Goal: Task Accomplishment & Management: Complete application form

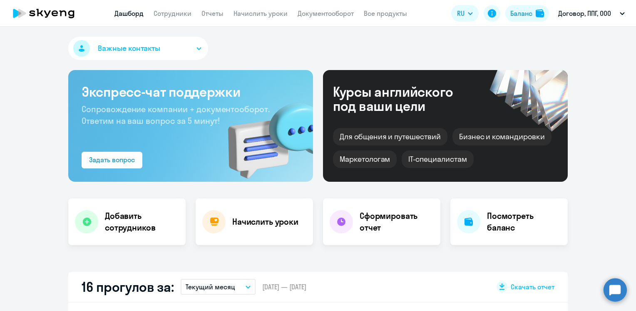
select select "30"
click at [184, 11] on link "Сотрудники" at bounding box center [189, 13] width 38 height 8
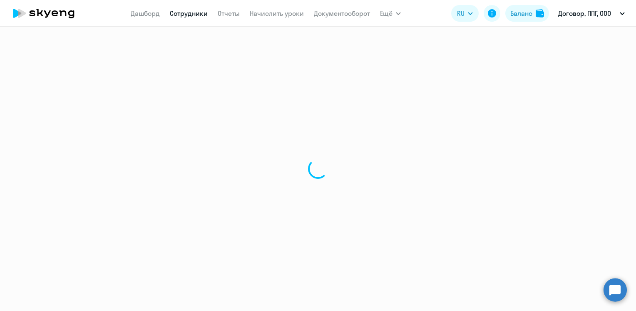
select select "30"
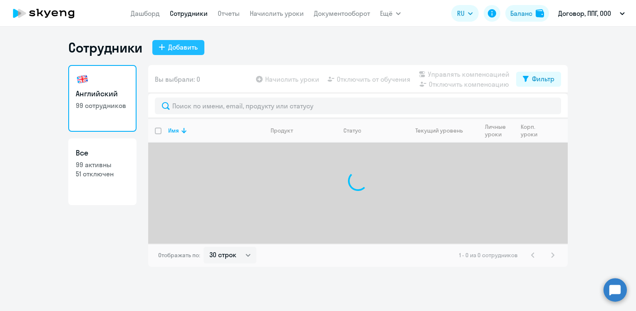
click at [179, 49] on div "Добавить" at bounding box center [183, 47] width 30 height 10
select select "english_adult_not_native_speaker"
select select "3"
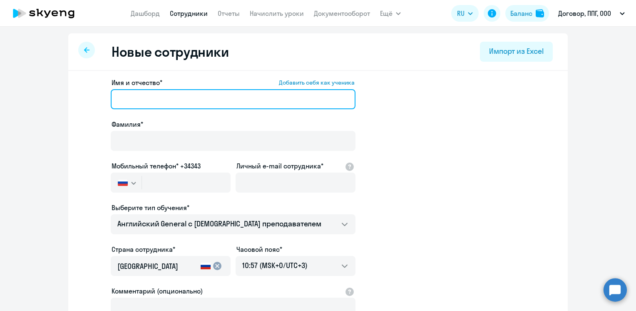
click at [159, 102] on input "Имя и отчество* Добавить себя как ученика" at bounding box center [233, 99] width 245 height 20
paste input "[PERSON_NAME]"
drag, startPoint x: 146, startPoint y: 98, endPoint x: 103, endPoint y: 99, distance: 42.5
click at [103, 99] on app-new-student-form "Имя и отчество* Добавить себя как ученика [PERSON_NAME]* Мобильный телефон* +34…" at bounding box center [318, 225] width 473 height 297
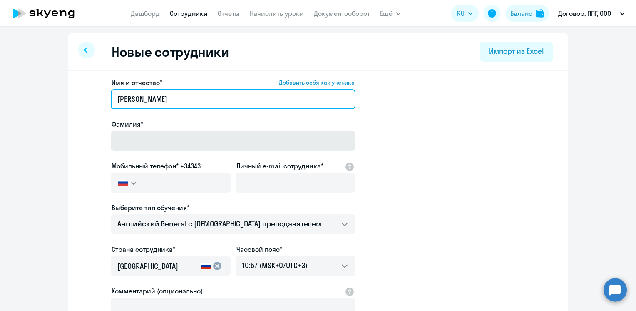
type input "[PERSON_NAME]"
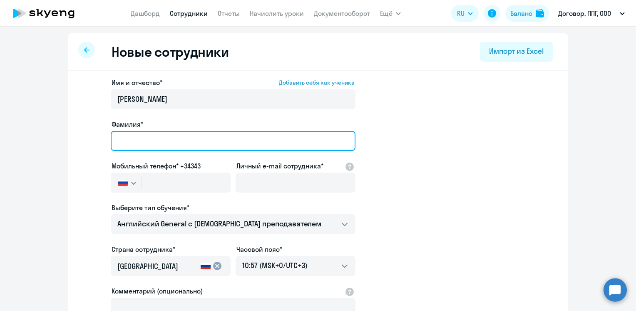
click at [137, 134] on input "Фамилия*" at bounding box center [233, 141] width 245 height 20
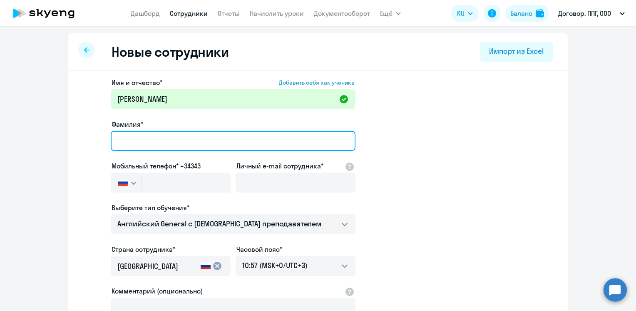
paste input "[PERSON_NAME]"
type input "[PERSON_NAME]"
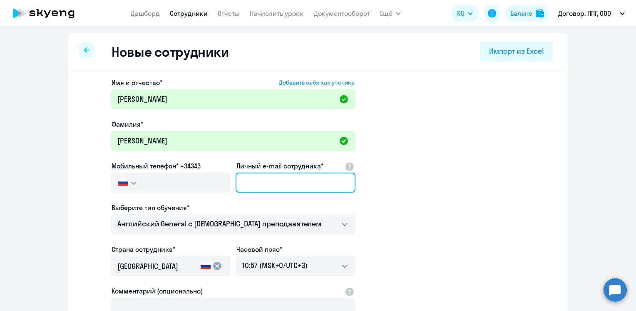
click at [279, 187] on input "Личный e-mail сотрудника*" at bounding box center [296, 182] width 120 height 20
paste input "[EMAIL_ADDRESS][DOMAIN_NAME]"
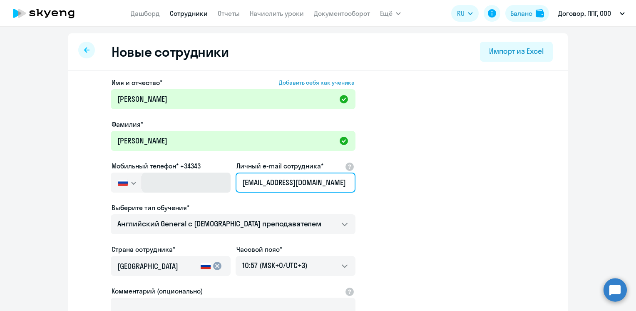
type input "[EMAIL_ADDRESS][DOMAIN_NAME]"
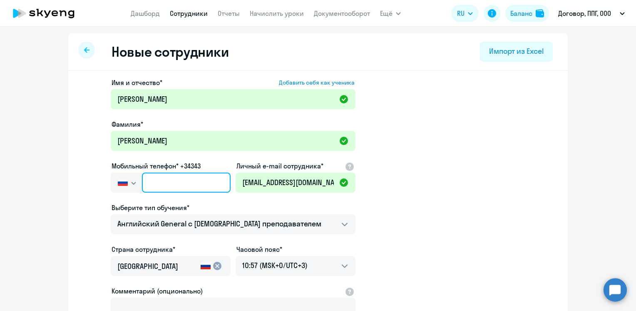
click at [178, 183] on input "text" at bounding box center [186, 182] width 89 height 20
paste input "[PHONE_NUMBER]"
type input "[PHONE_NUMBER]"
click at [461, 146] on app-new-student-form "Имя и отчество* Добавить себя как ученика [PERSON_NAME]* [PERSON_NAME] телефон*…" at bounding box center [318, 225] width 473 height 297
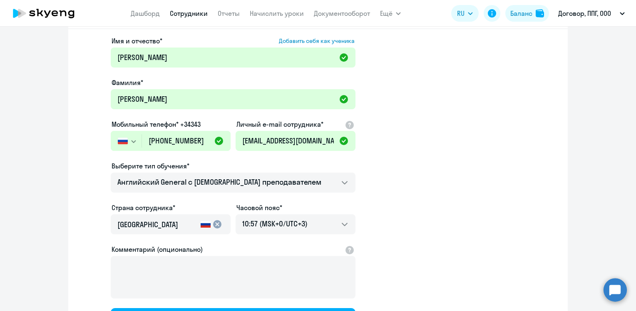
scroll to position [83, 0]
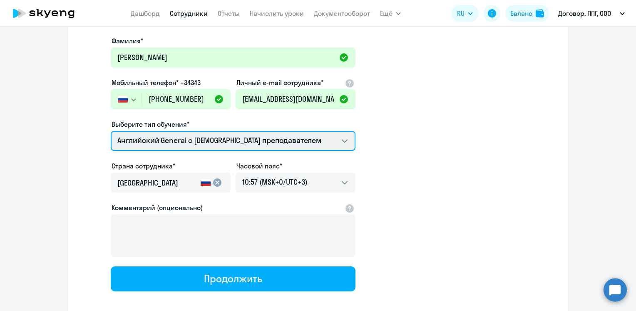
click at [185, 144] on select "Talks 15 минутные разговоры на английском Премиум английский с русскоговорящим …" at bounding box center [233, 141] width 245 height 20
select select "english_adult_native_speaker"
click at [111, 131] on select "Talks 15 минутные разговоры на английском Премиум английский с русскоговорящим …" at bounding box center [233, 141] width 245 height 20
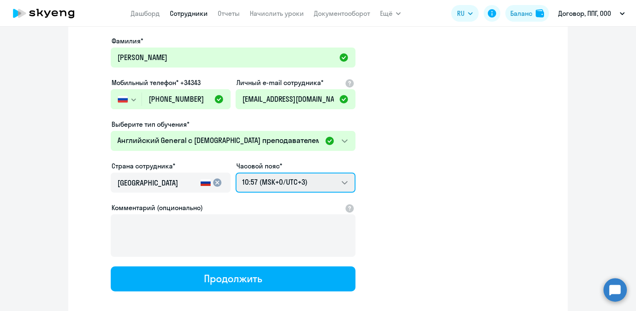
click at [278, 183] on select "20:57 (MSK-14/UTC-11) 21:57 (MSK-13/UTC-10) 22:57 (MSK-12/UTC-9) 23:57 (MSK-11/…" at bounding box center [296, 182] width 120 height 20
select select "7"
click at [236, 172] on select "20:57 (MSK-14/UTC-11) 21:57 (MSK-13/UTC-10) 22:57 (MSK-12/UTC-9) 23:57 (MSK-11/…" at bounding box center [296, 182] width 120 height 20
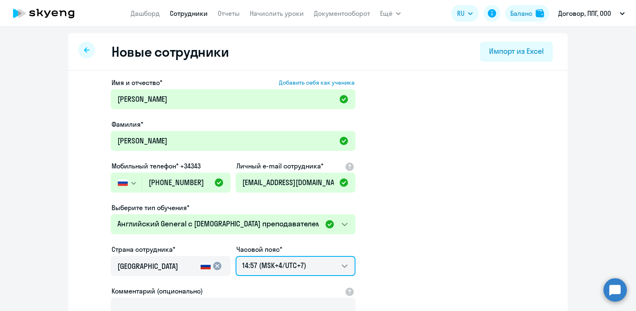
scroll to position [125, 0]
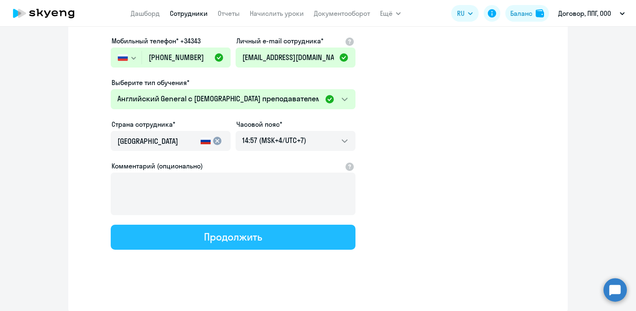
click at [273, 241] on button "Продолжить" at bounding box center [233, 237] width 245 height 25
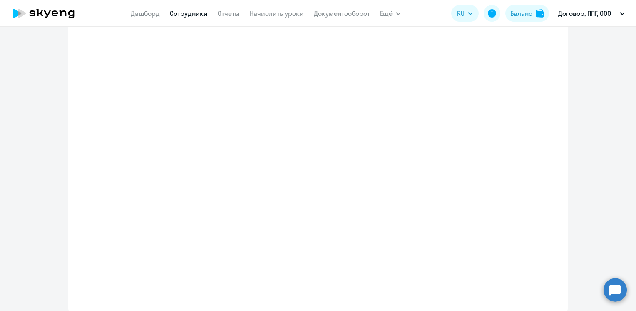
select select "english_adult_native_speaker"
select select "7"
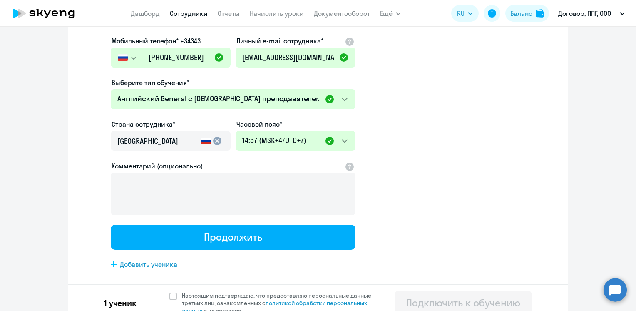
scroll to position [0, 0]
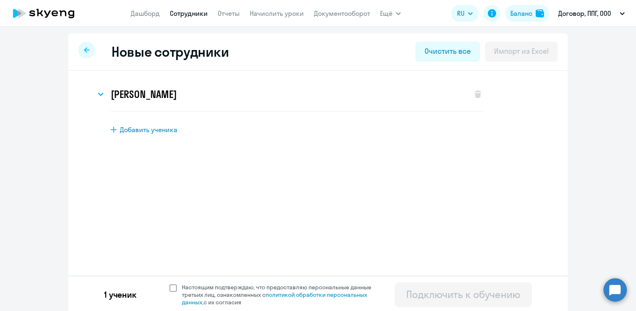
click at [170, 289] on span at bounding box center [173, 287] width 7 height 7
click at [169, 283] on input "Настоящим подтверждаю, что предоставляю персональные данные третьих лиц, ознако…" at bounding box center [169, 283] width 0 height 0
checkbox input "true"
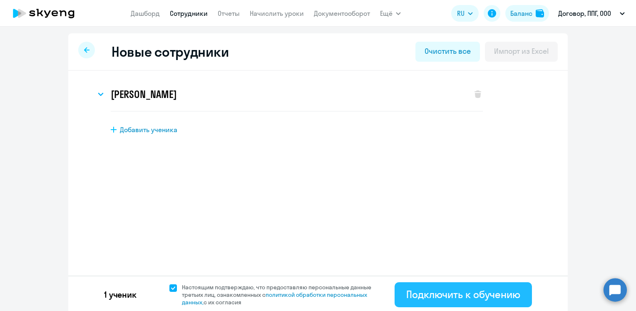
click at [420, 293] on div "Подключить к обучению" at bounding box center [464, 293] width 114 height 13
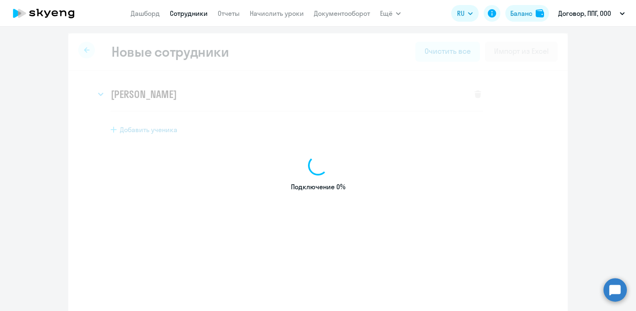
select select "english_adult_not_native_speaker"
select select "3"
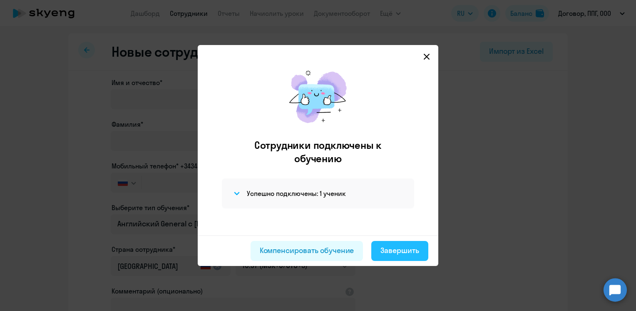
click at [390, 257] on button "Завершить" at bounding box center [400, 251] width 57 height 20
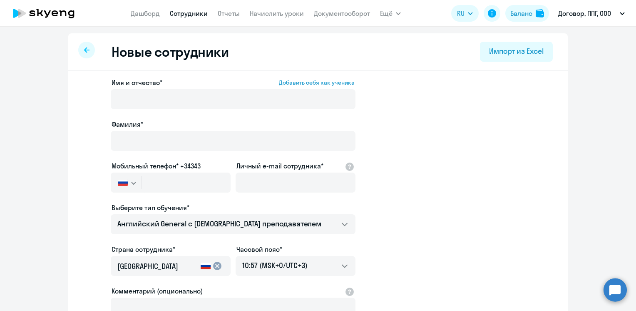
select select "30"
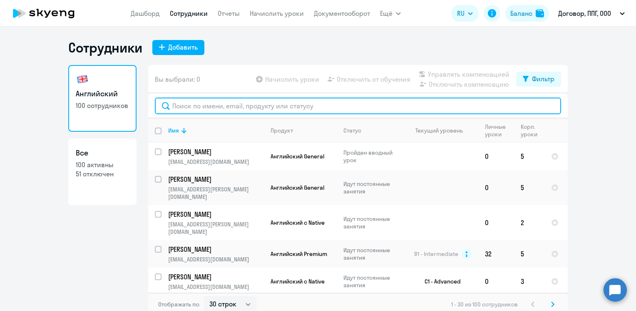
click at [218, 106] on input "text" at bounding box center [358, 105] width 407 height 17
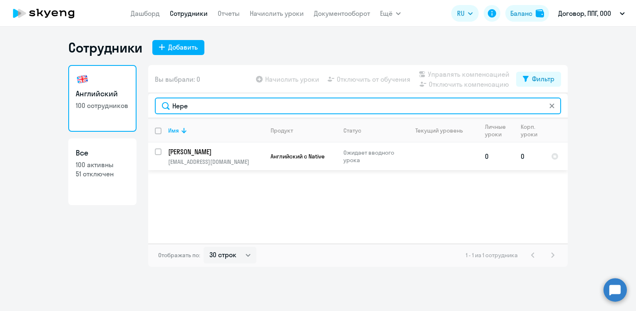
type input "Нере"
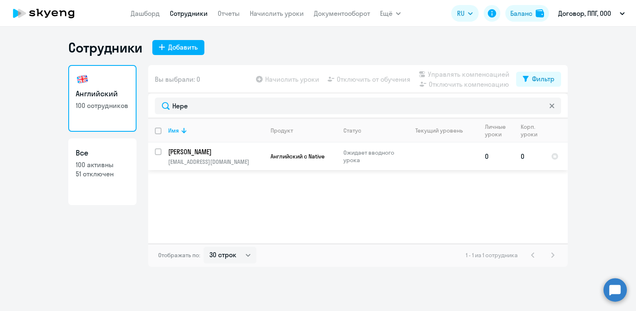
click at [160, 150] on input "select row 42742503" at bounding box center [163, 156] width 17 height 17
checkbox input "true"
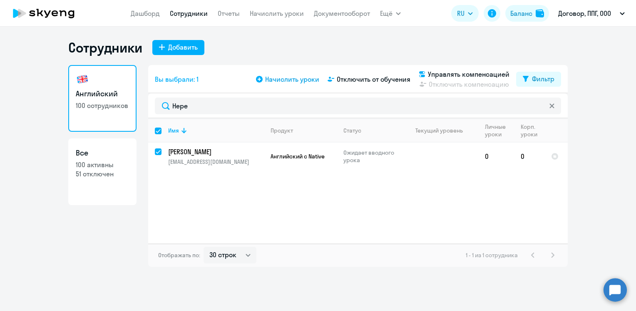
click at [290, 82] on span "Начислить уроки" at bounding box center [292, 79] width 54 height 10
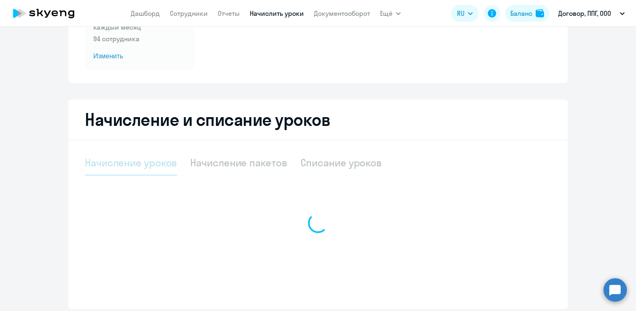
scroll to position [142, 0]
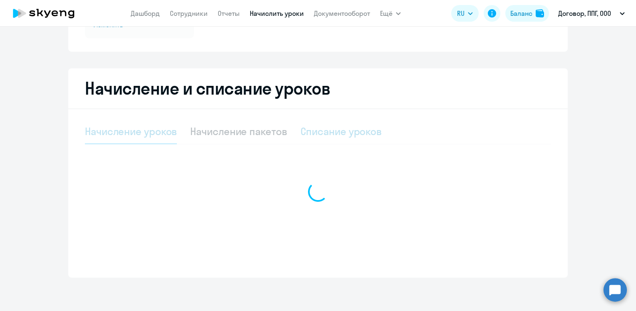
select select "10"
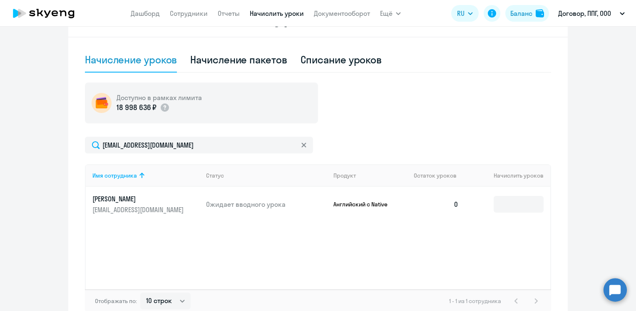
scroll to position [262, 0]
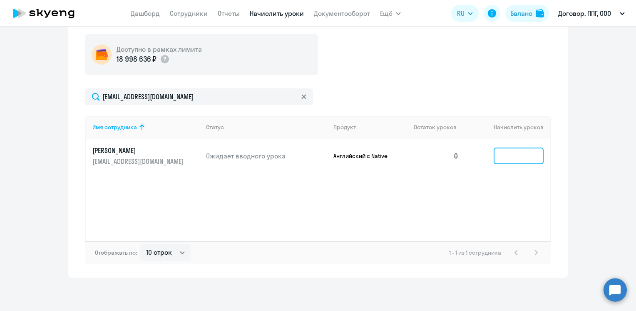
click at [528, 158] on input at bounding box center [519, 155] width 50 height 17
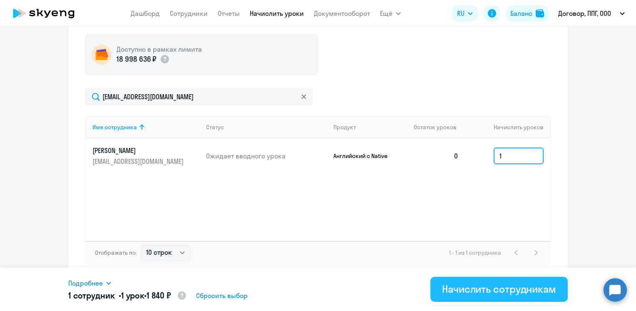
type input "1"
click at [504, 291] on div "Начислить сотрудникам" at bounding box center [499, 288] width 114 height 13
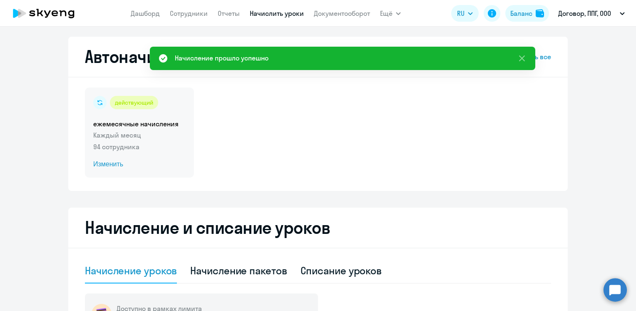
scroll to position [0, 0]
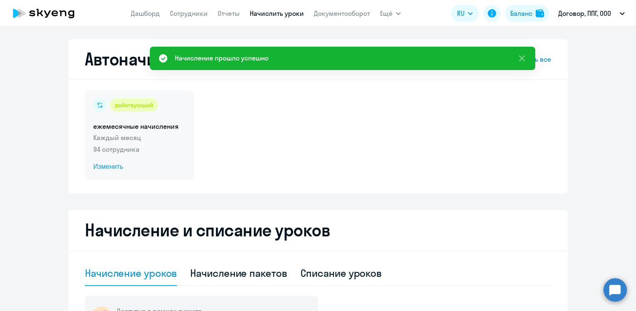
click at [98, 166] on span "Изменить" at bounding box center [139, 167] width 92 height 10
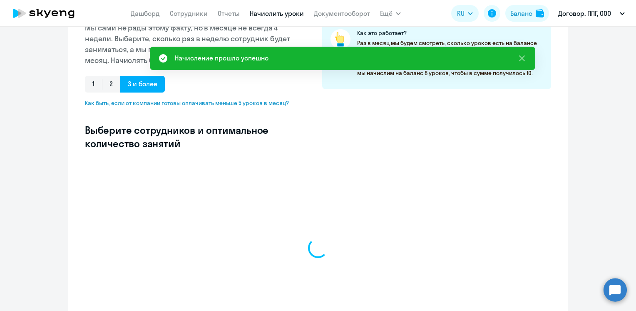
scroll to position [167, 0]
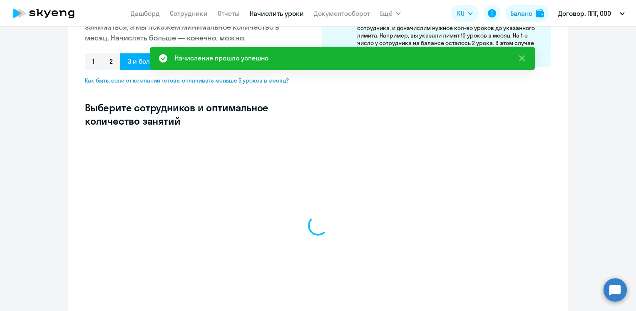
select select "10"
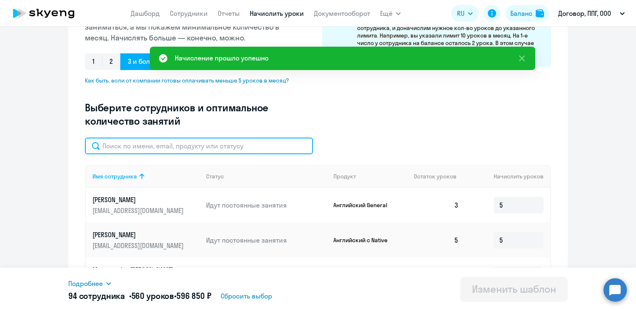
click at [185, 146] on input "text" at bounding box center [199, 145] width 228 height 17
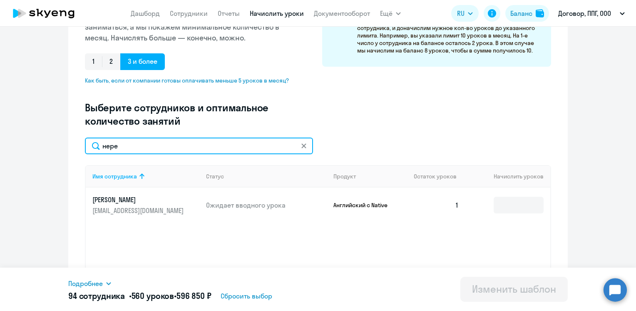
type input "нере"
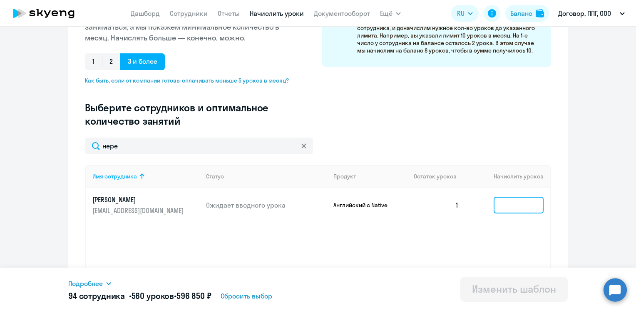
click at [531, 204] on input at bounding box center [519, 205] width 50 height 17
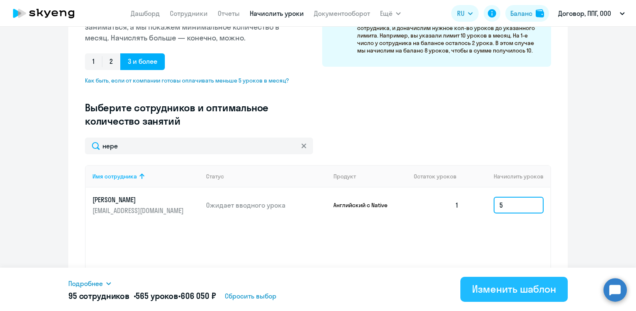
type input "5"
click at [519, 288] on div "Изменить шаблон" at bounding box center [514, 288] width 84 height 13
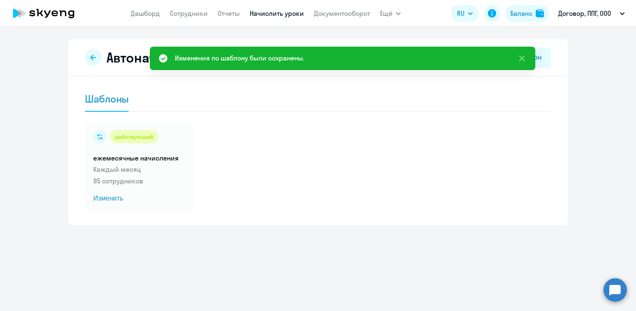
click at [60, 15] on icon at bounding box center [63, 13] width 7 height 6
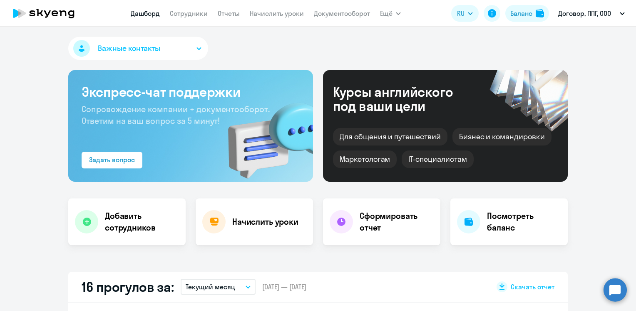
select select "30"
